Goal: Find specific page/section: Find specific page/section

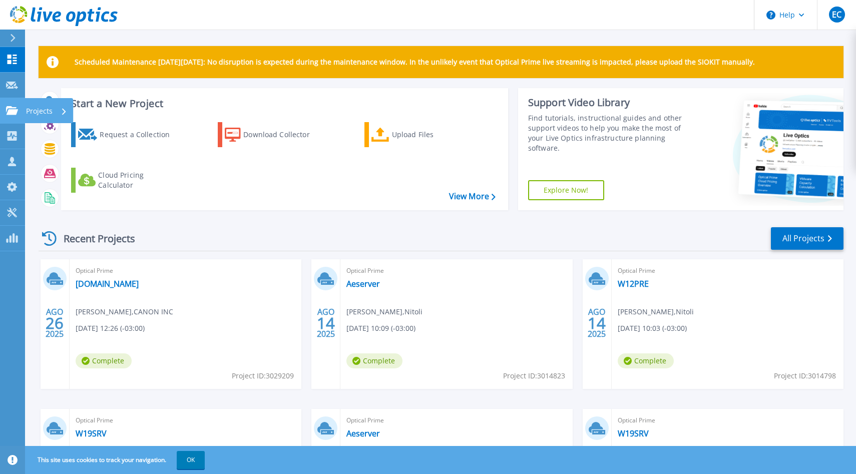
click at [42, 107] on p "Projects" at bounding box center [39, 111] width 27 height 26
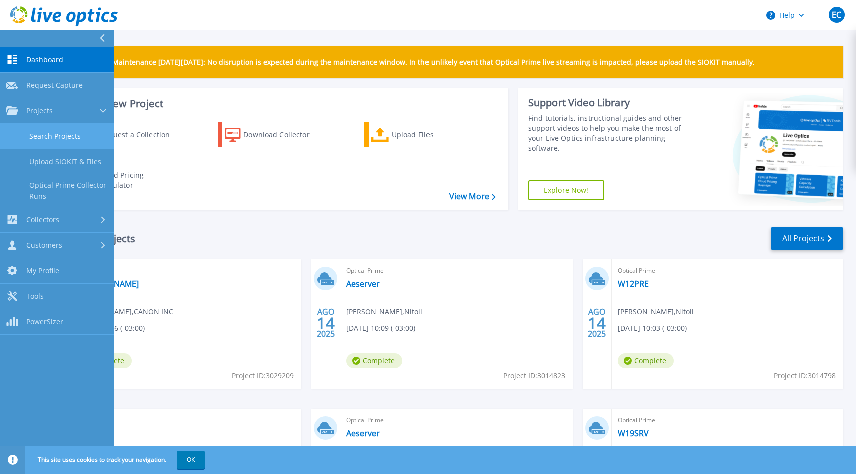
click at [61, 137] on link "Search Projects" at bounding box center [57, 137] width 114 height 26
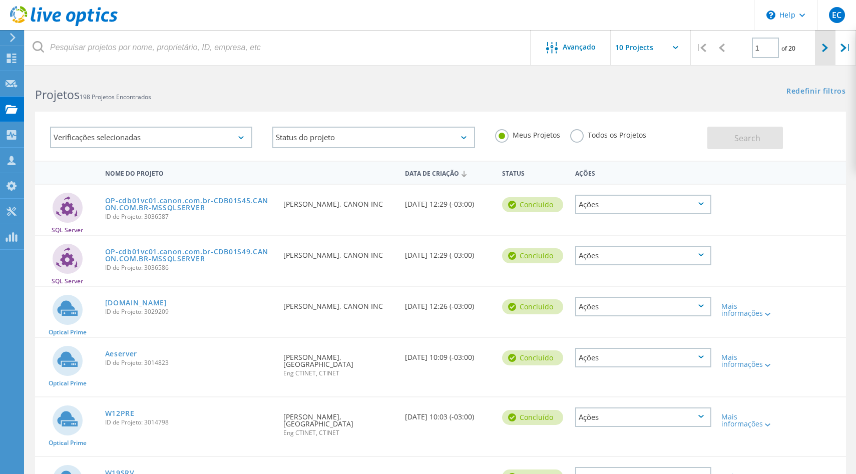
click at [825, 44] on lo-svg-helper at bounding box center [825, 47] width 6 height 9
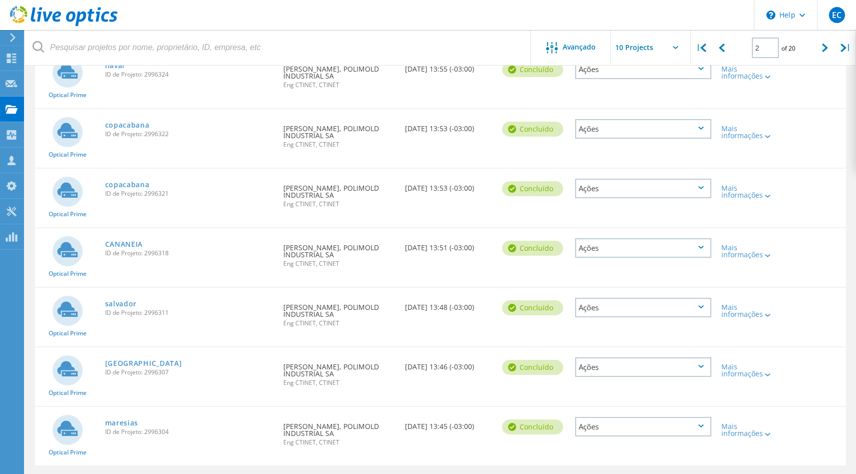
scroll to position [338, 0]
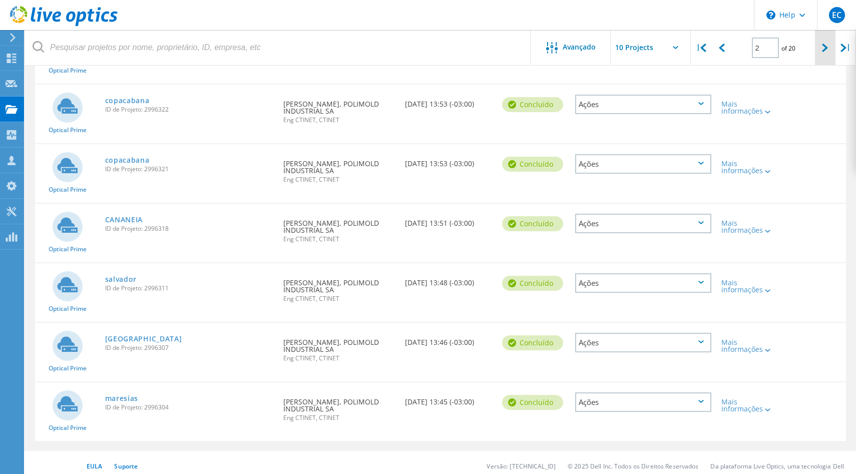
click at [823, 56] on div at bounding box center [825, 48] width 21 height 36
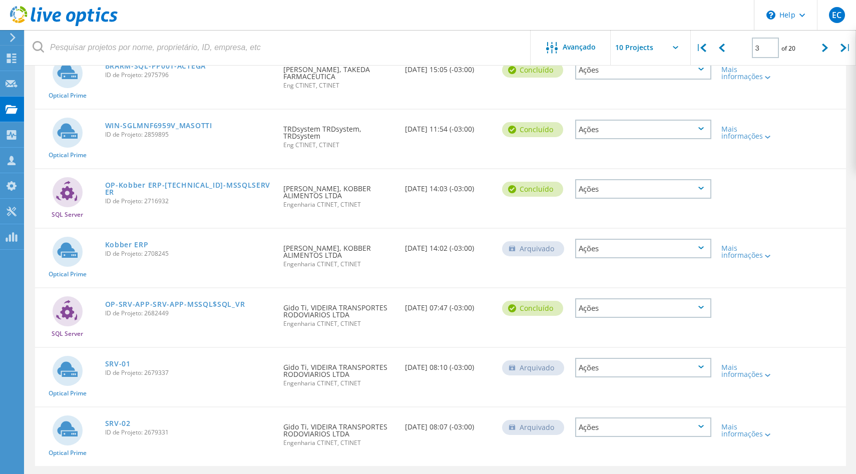
scroll to position [337, 0]
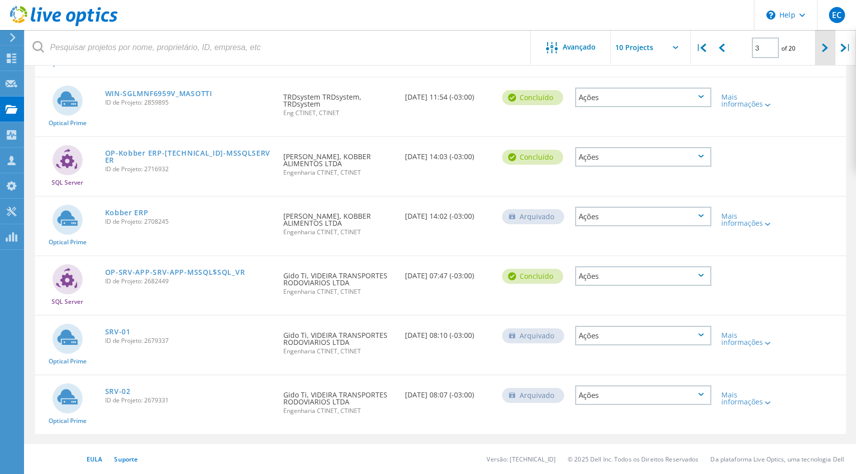
click at [822, 44] on icon at bounding box center [825, 48] width 6 height 9
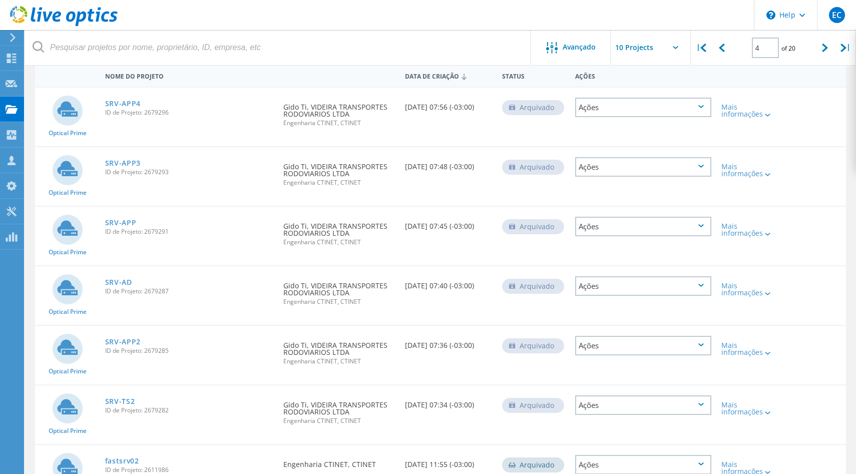
scroll to position [0, 0]
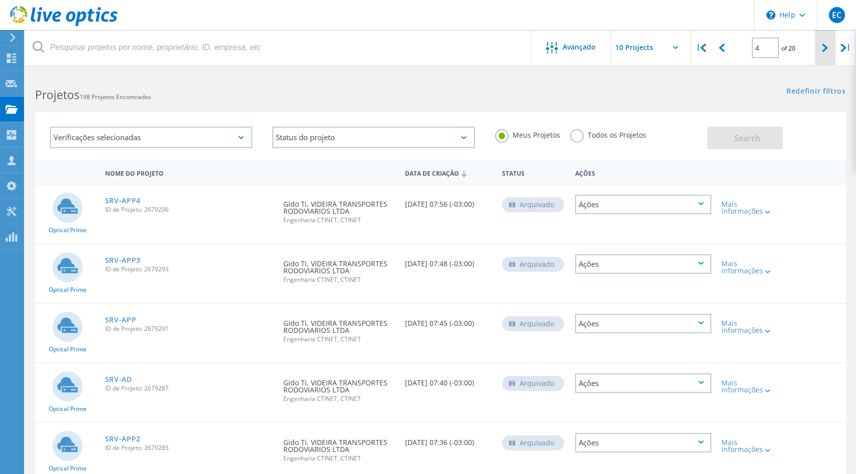
click at [825, 49] on icon at bounding box center [825, 48] width 6 height 9
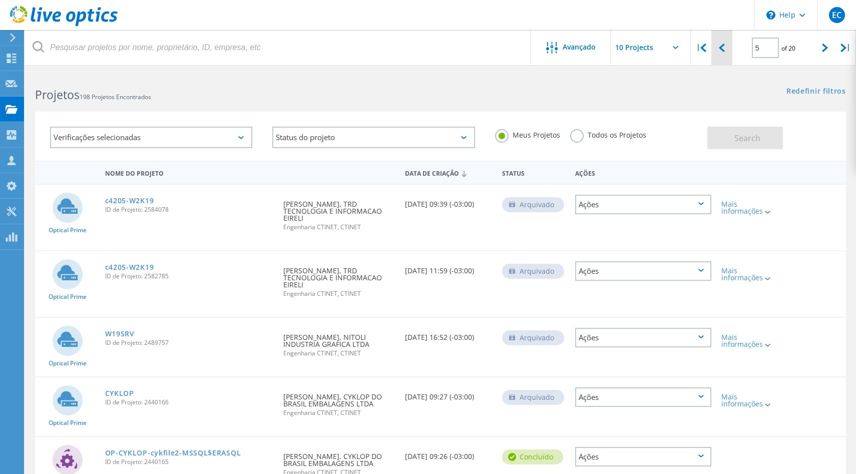
click at [724, 46] on icon at bounding box center [722, 48] width 6 height 9
type input "4"
